Goal: Task Accomplishment & Management: Manage account settings

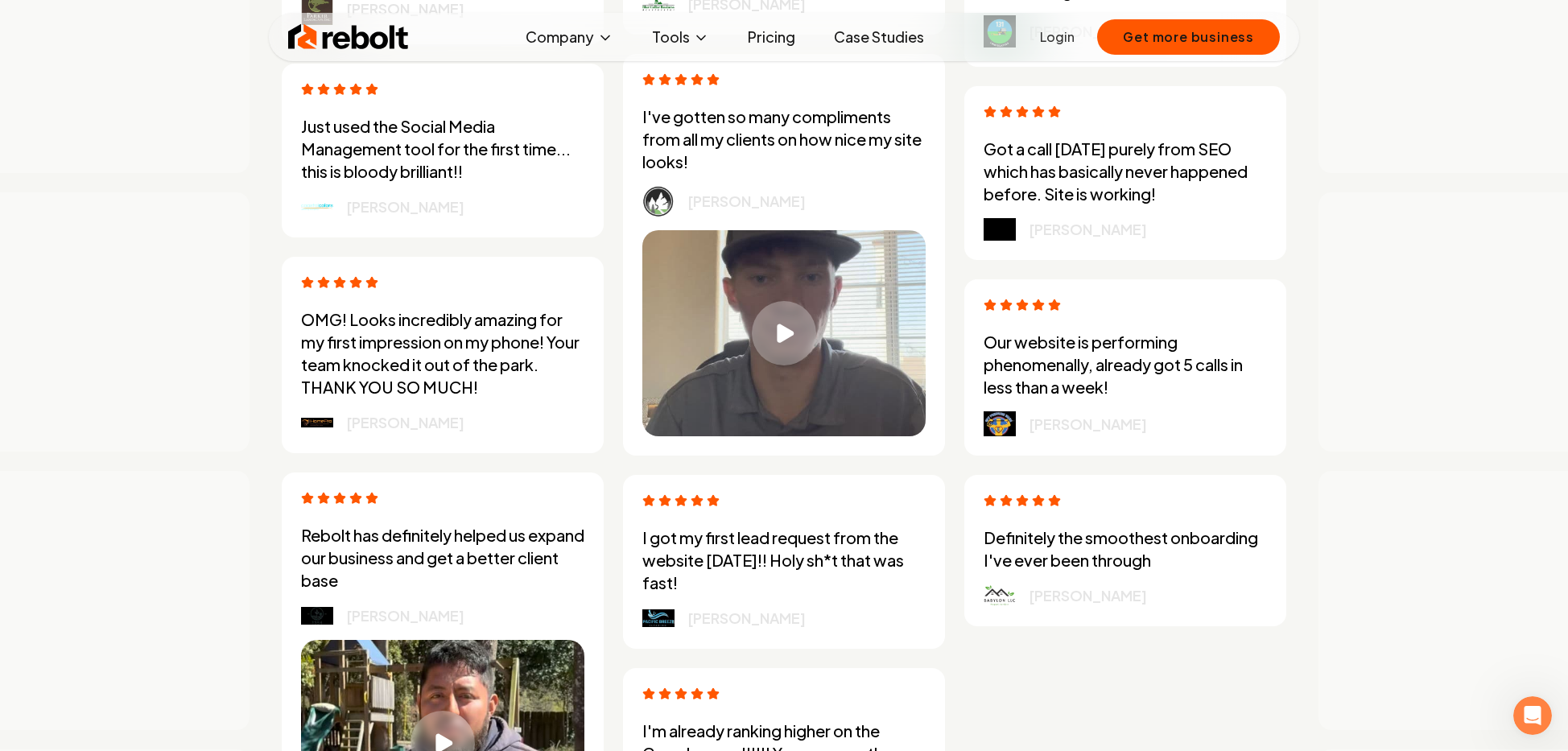
scroll to position [4680, 0]
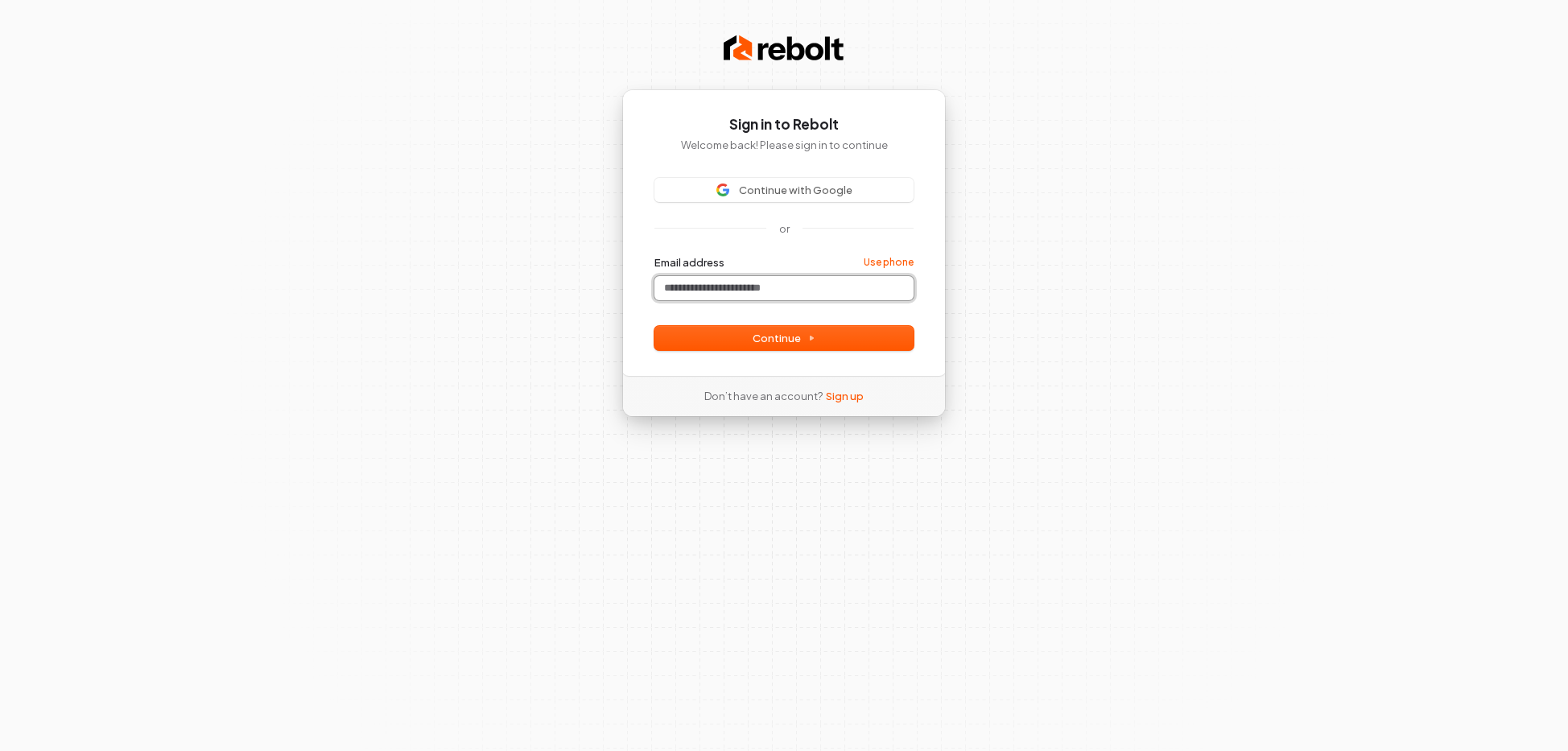
click at [722, 294] on input "Email address" at bounding box center [784, 287] width 259 height 24
click at [732, 292] on input "Email address" at bounding box center [784, 287] width 259 height 24
click at [1341, 206] on div "Sign in to Rebolt Welcome back! Please sign in to continue Continue with Google…" at bounding box center [784, 375] width 1568 height 751
